Goal: Transaction & Acquisition: Purchase product/service

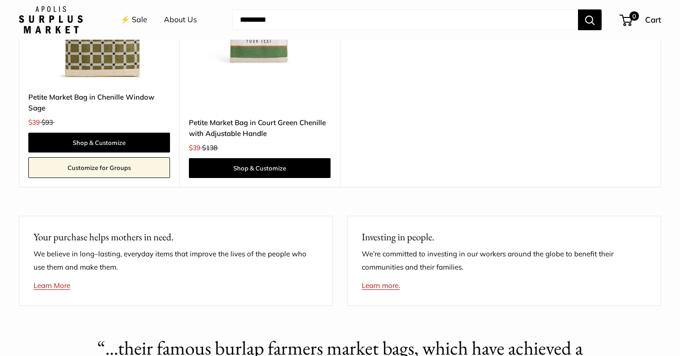
scroll to position [1865, 0]
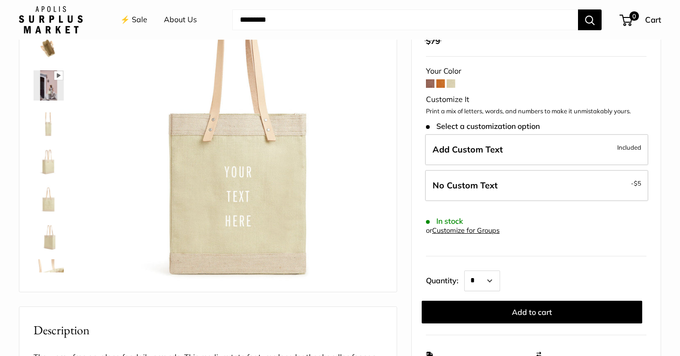
scroll to position [112, 0]
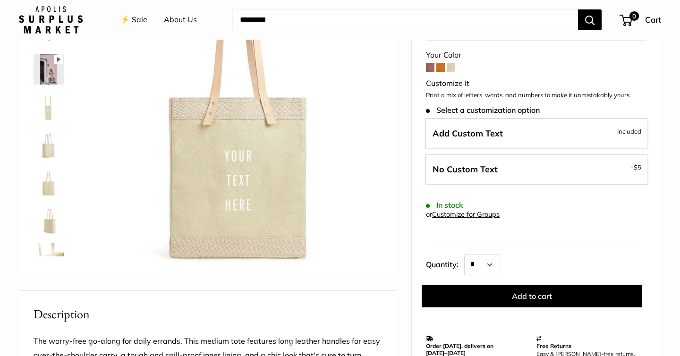
click at [53, 157] on img at bounding box center [49, 145] width 30 height 30
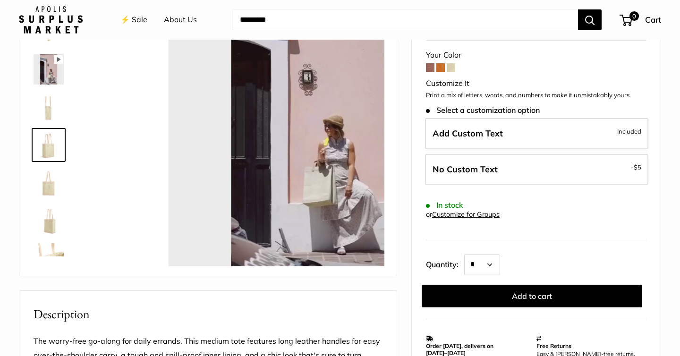
scroll to position [29, 0]
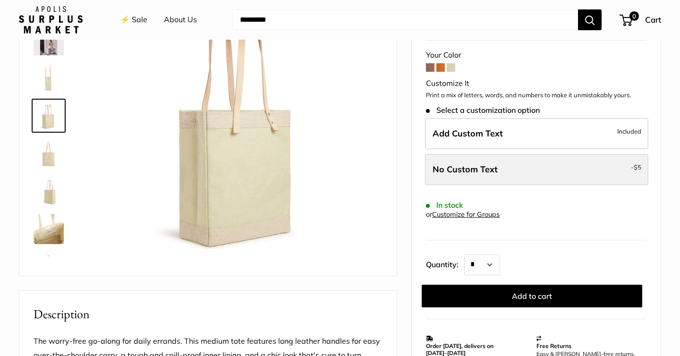
click at [483, 167] on span "No Custom Text" at bounding box center [464, 169] width 65 height 11
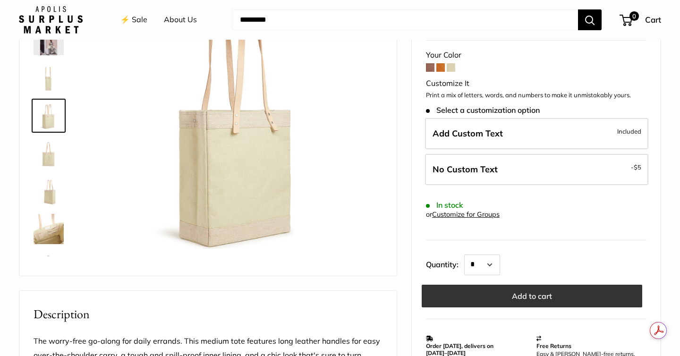
scroll to position [0, 0]
click at [517, 298] on button "Add to cart" at bounding box center [532, 296] width 220 height 23
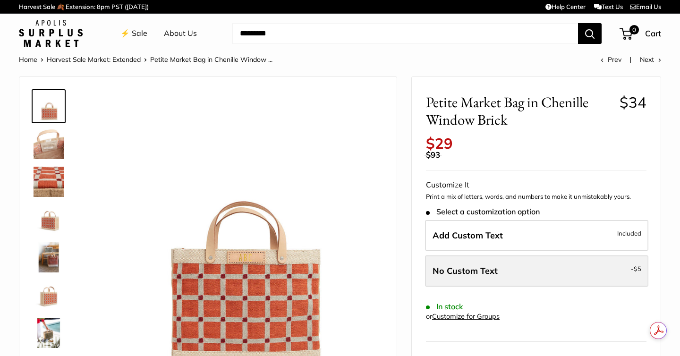
click at [482, 272] on span "No Custom Text" at bounding box center [464, 270] width 65 height 11
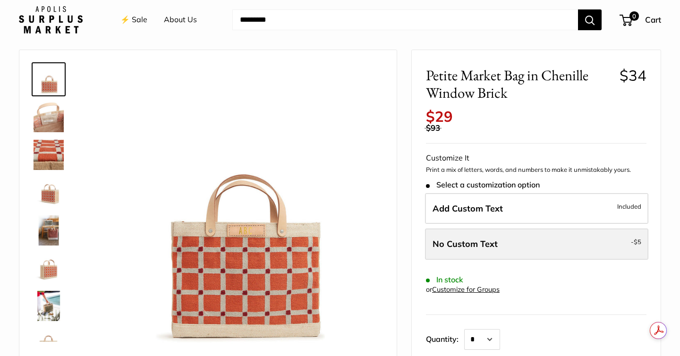
scroll to position [76, 0]
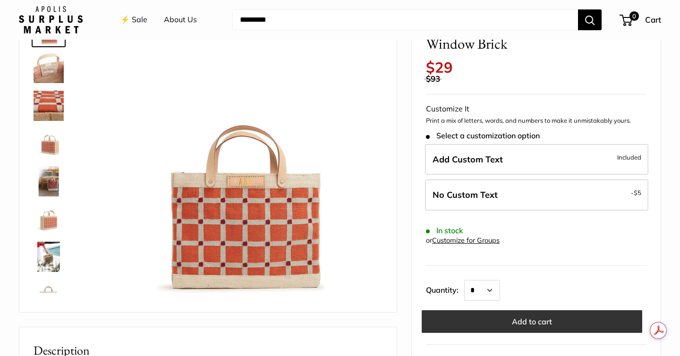
click at [507, 314] on button "Add to cart" at bounding box center [532, 321] width 220 height 23
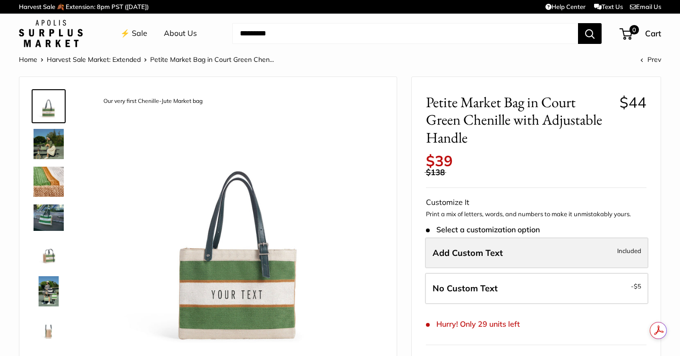
click at [507, 254] on label "Add Custom Text Included" at bounding box center [536, 252] width 223 height 31
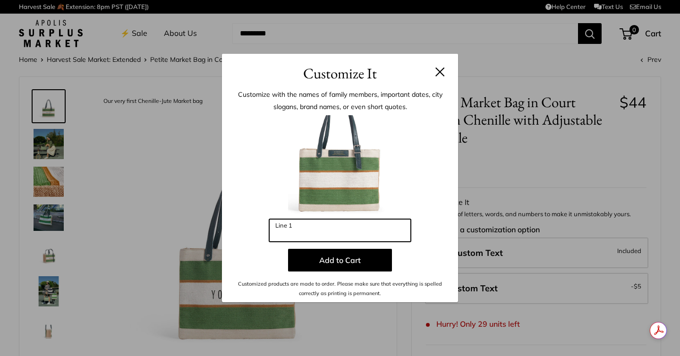
click at [372, 232] on input "Line 1" at bounding box center [340, 230] width 142 height 23
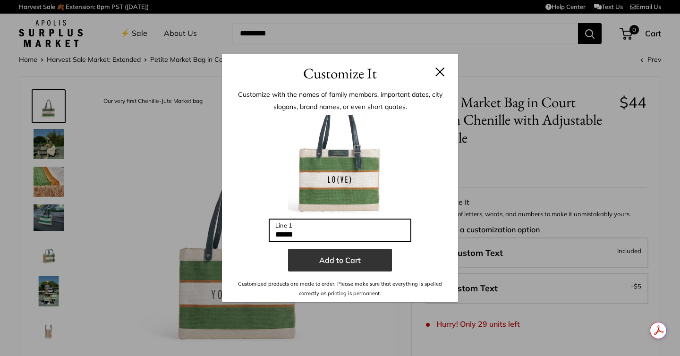
type input "******"
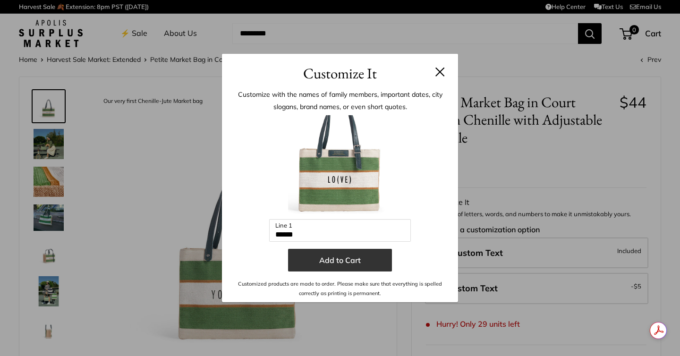
click at [344, 259] on button "Add to Cart" at bounding box center [340, 260] width 104 height 23
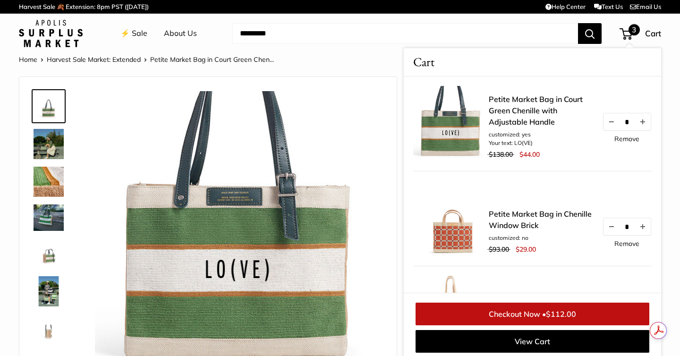
click at [49, 246] on img at bounding box center [49, 253] width 30 height 30
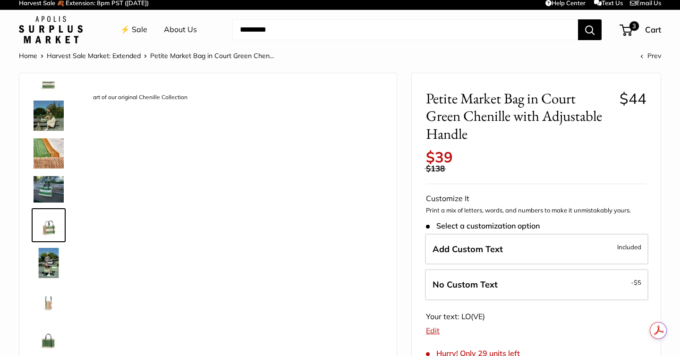
scroll to position [25, 0]
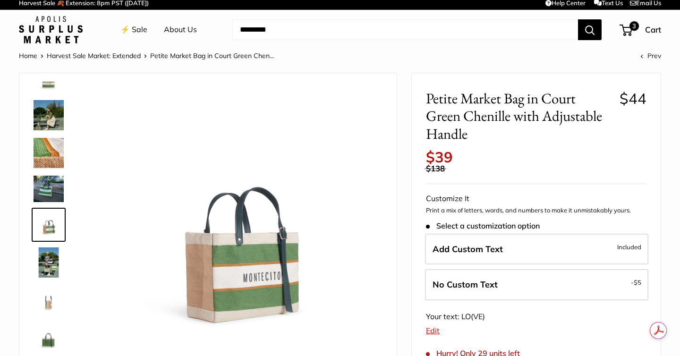
click at [50, 334] on img at bounding box center [49, 338] width 30 height 30
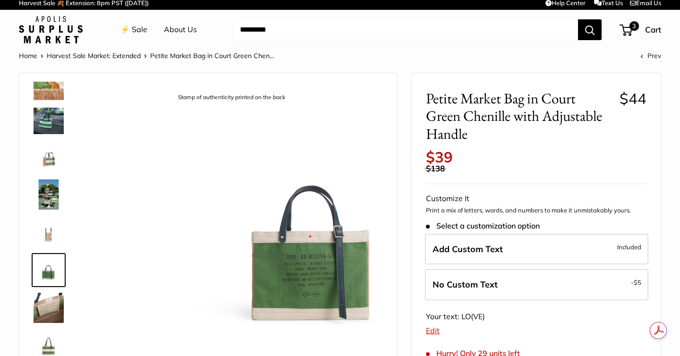
scroll to position [94, 0]
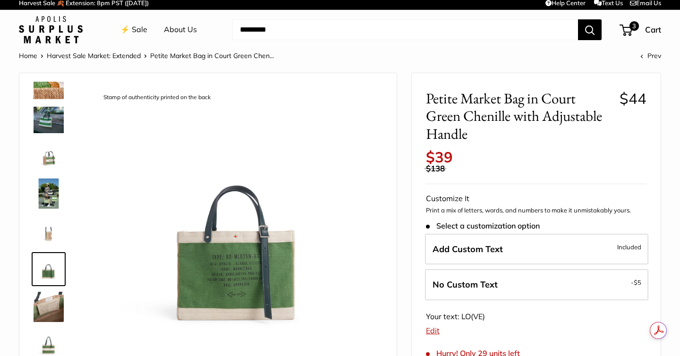
click at [50, 334] on img at bounding box center [49, 344] width 30 height 30
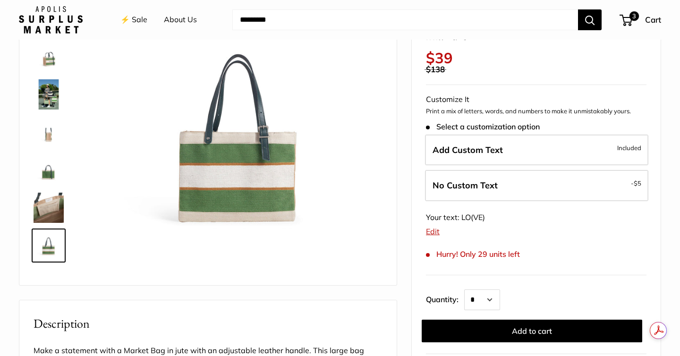
scroll to position [104, 0]
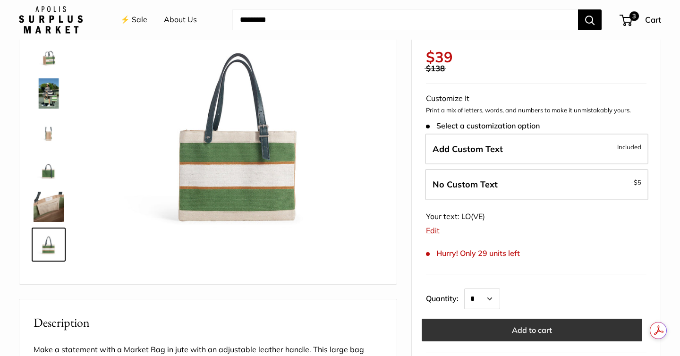
click at [489, 331] on button "Add to cart" at bounding box center [532, 330] width 220 height 23
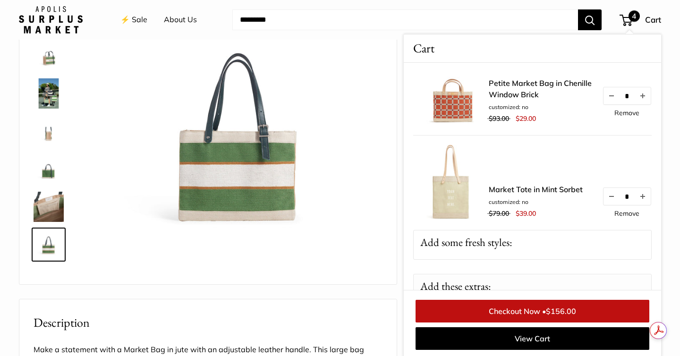
scroll to position [0, 0]
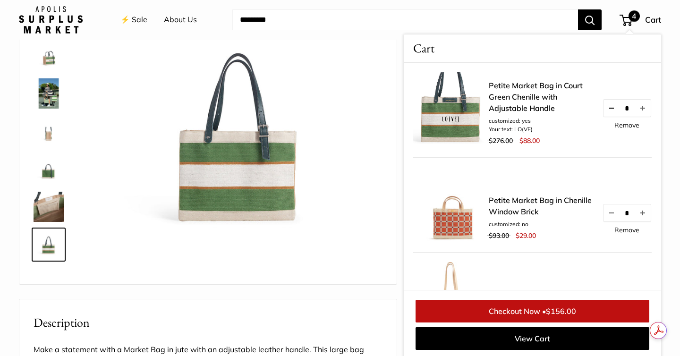
click at [612, 110] on button "Decrease quantity by 1" at bounding box center [611, 108] width 16 height 17
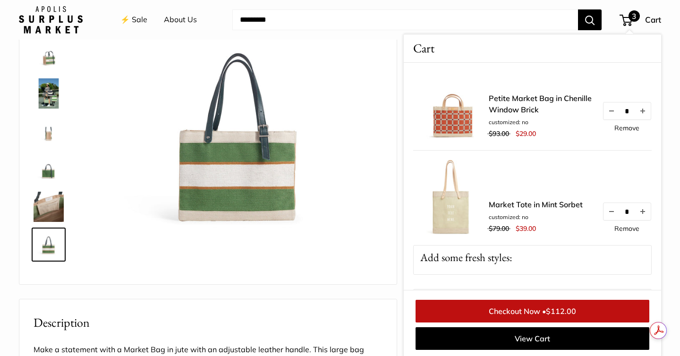
scroll to position [111, 0]
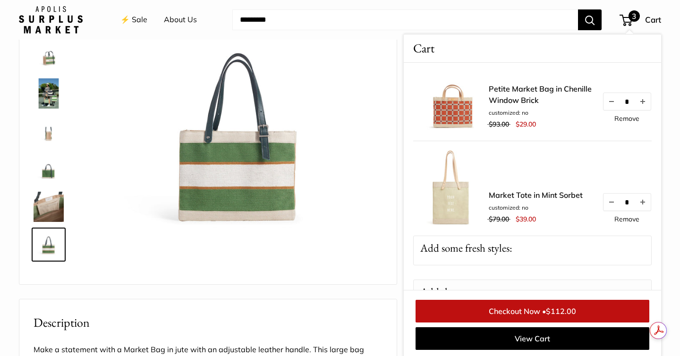
click at [547, 311] on link "Checkout Now • $112.00" at bounding box center [532, 311] width 234 height 23
